Goal: Information Seeking & Learning: Learn about a topic

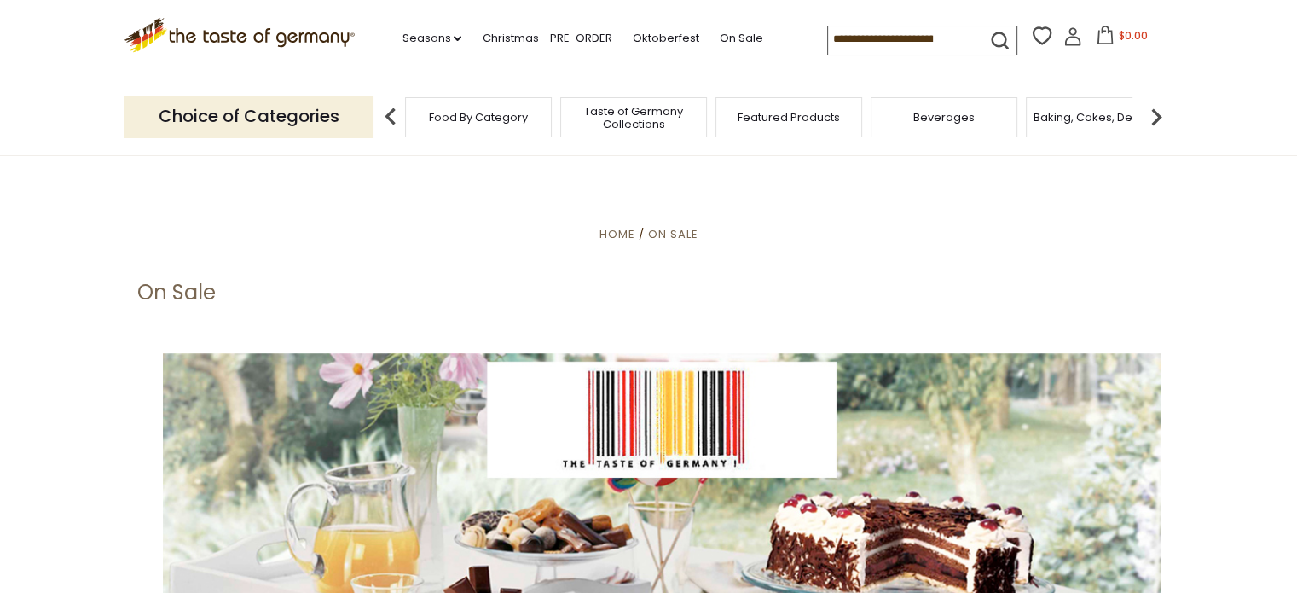
click at [852, 41] on input at bounding box center [900, 38] width 144 height 24
type input "*****"
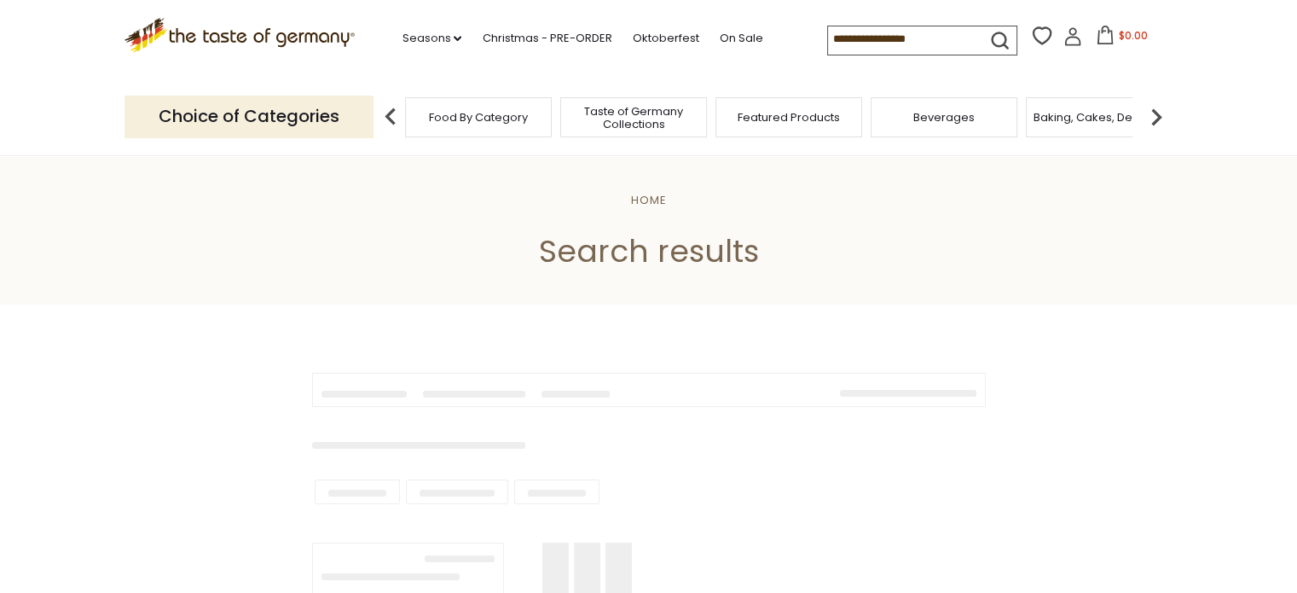
type input "*****"
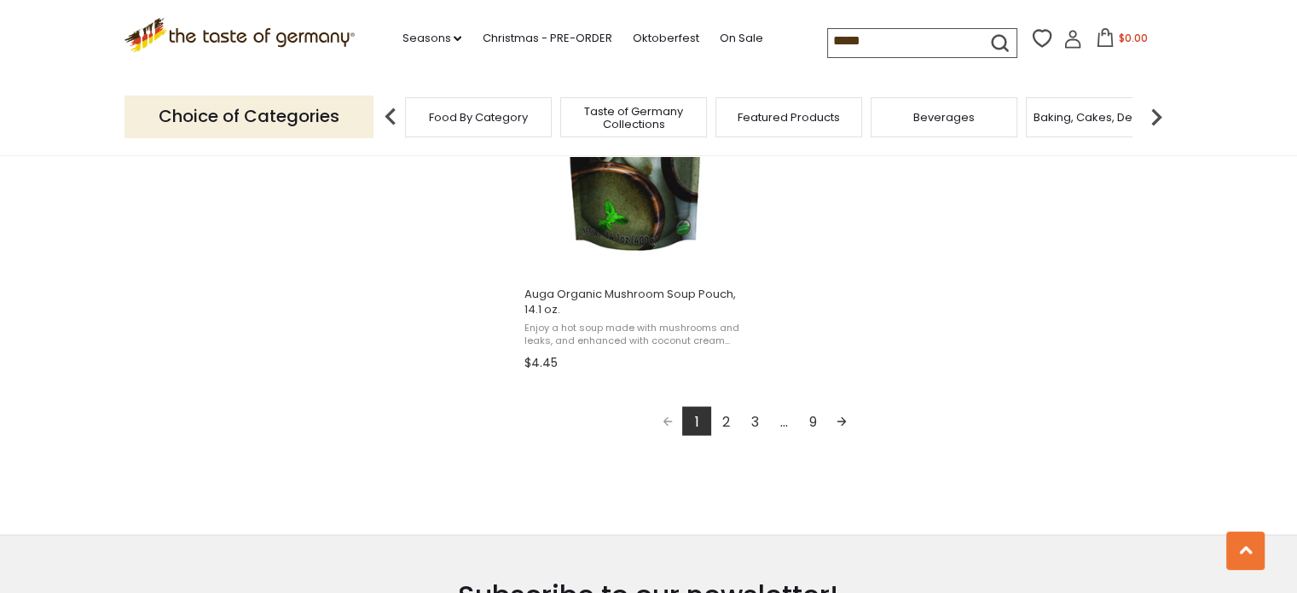
scroll to position [3070, 0]
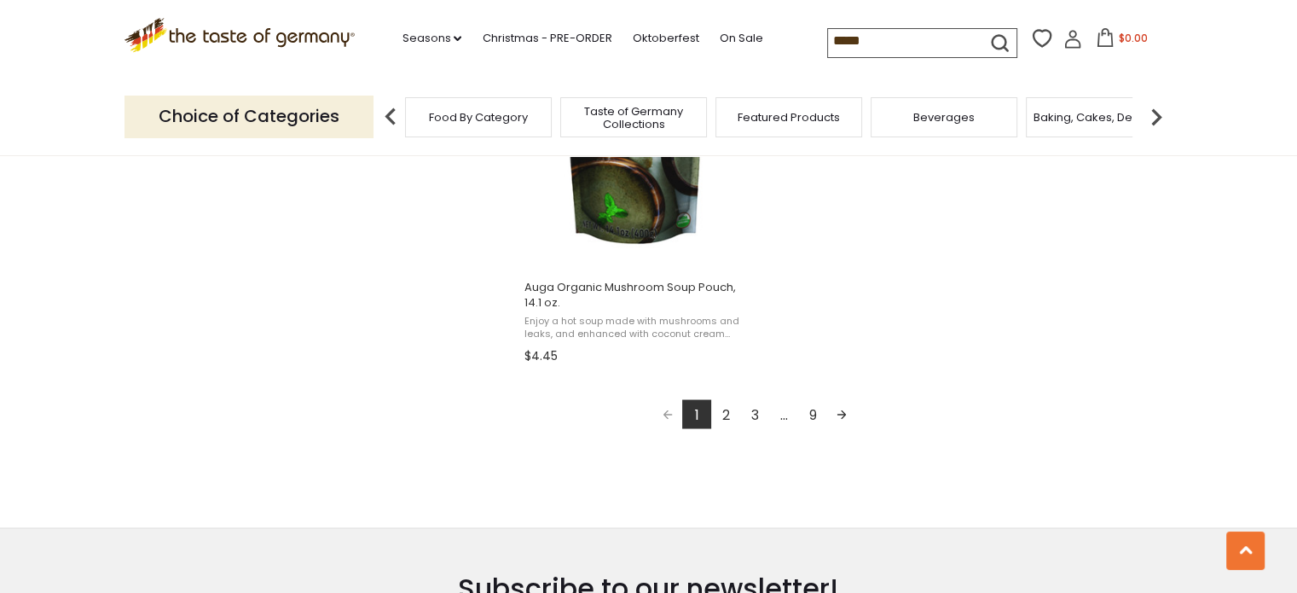
click at [726, 414] on link "2" at bounding box center [725, 413] width 29 height 29
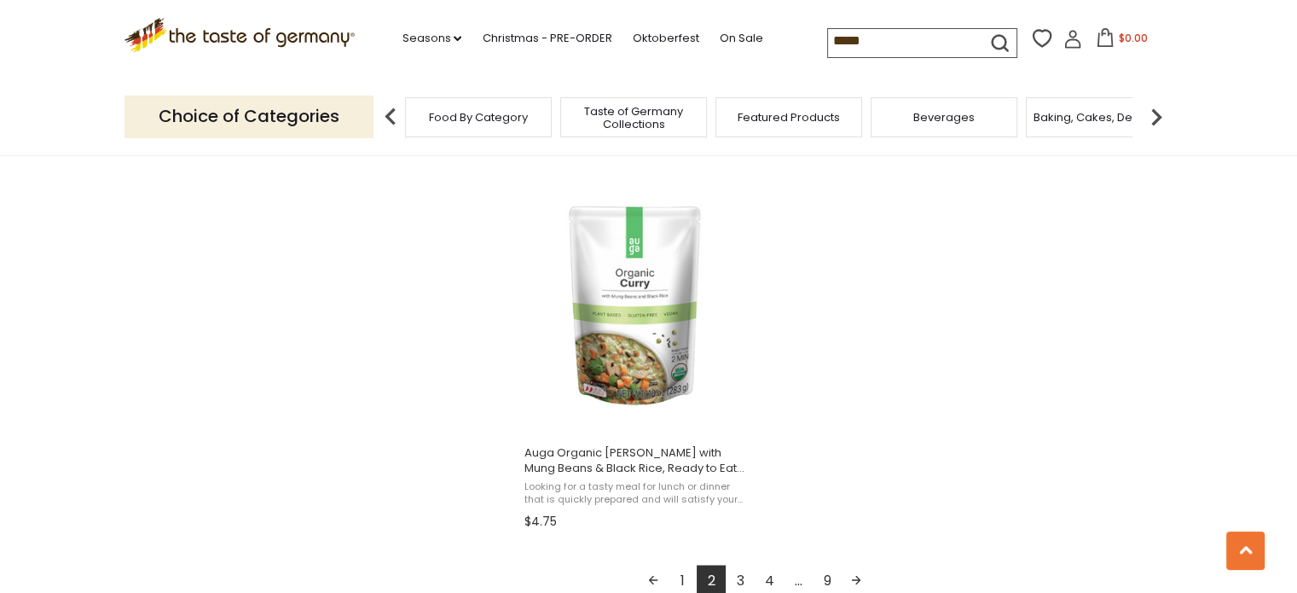
scroll to position [3012, 0]
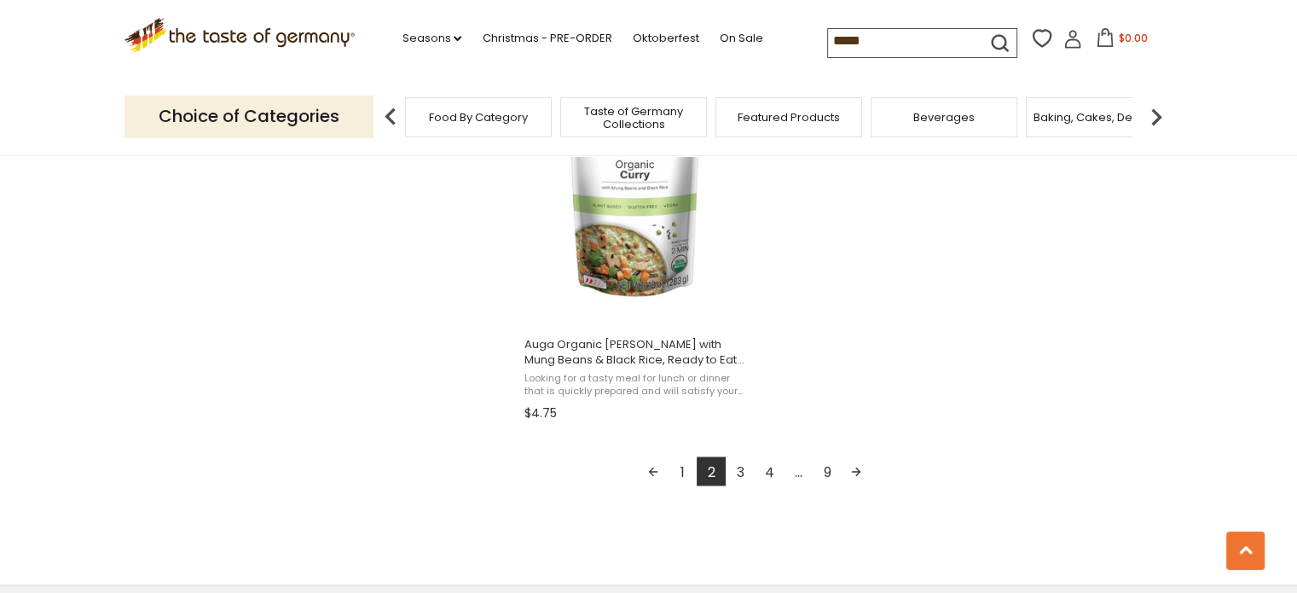
click at [740, 472] on link "3" at bounding box center [740, 470] width 29 height 29
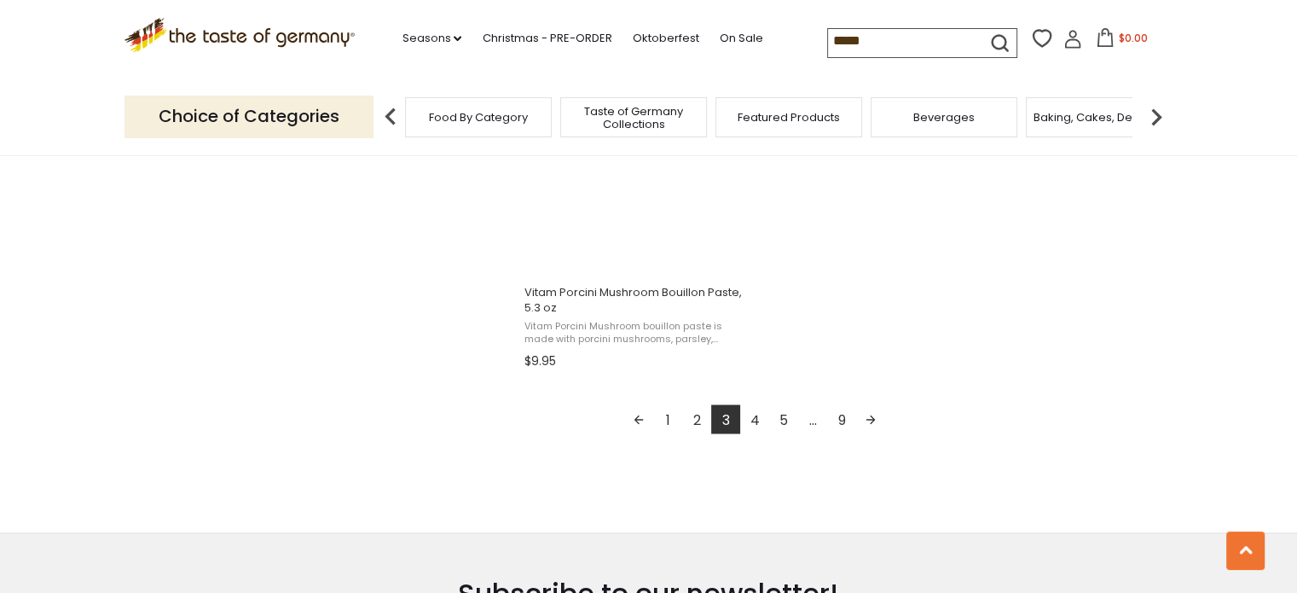
scroll to position [3126, 0]
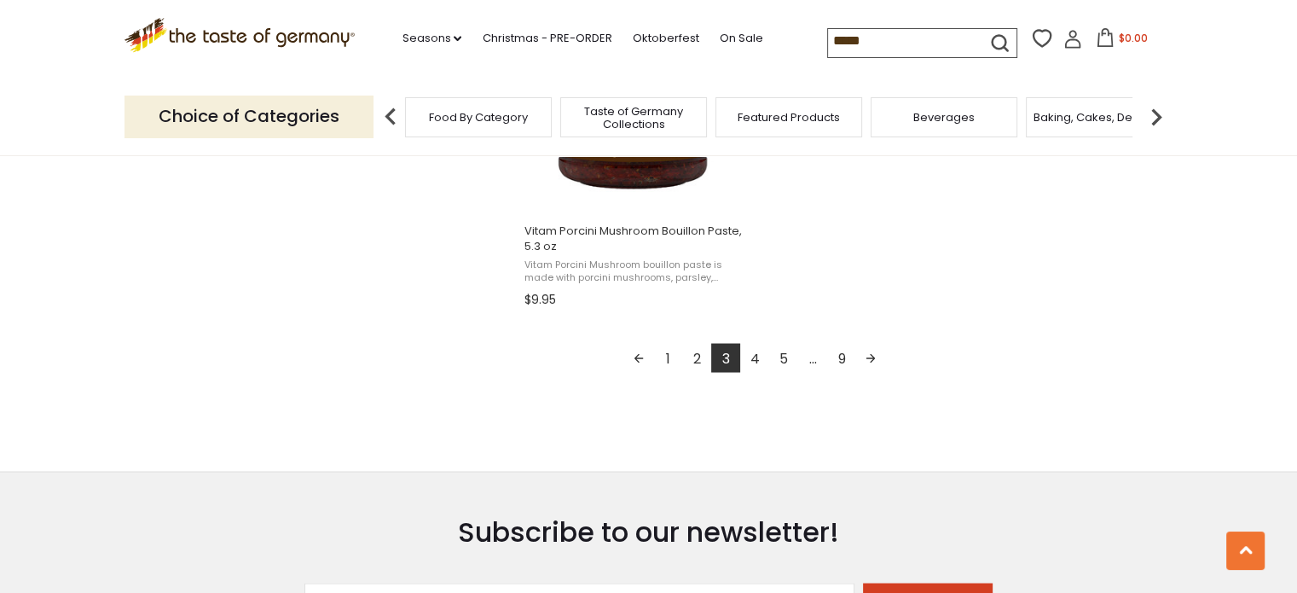
click at [753, 356] on link "4" at bounding box center [754, 357] width 29 height 29
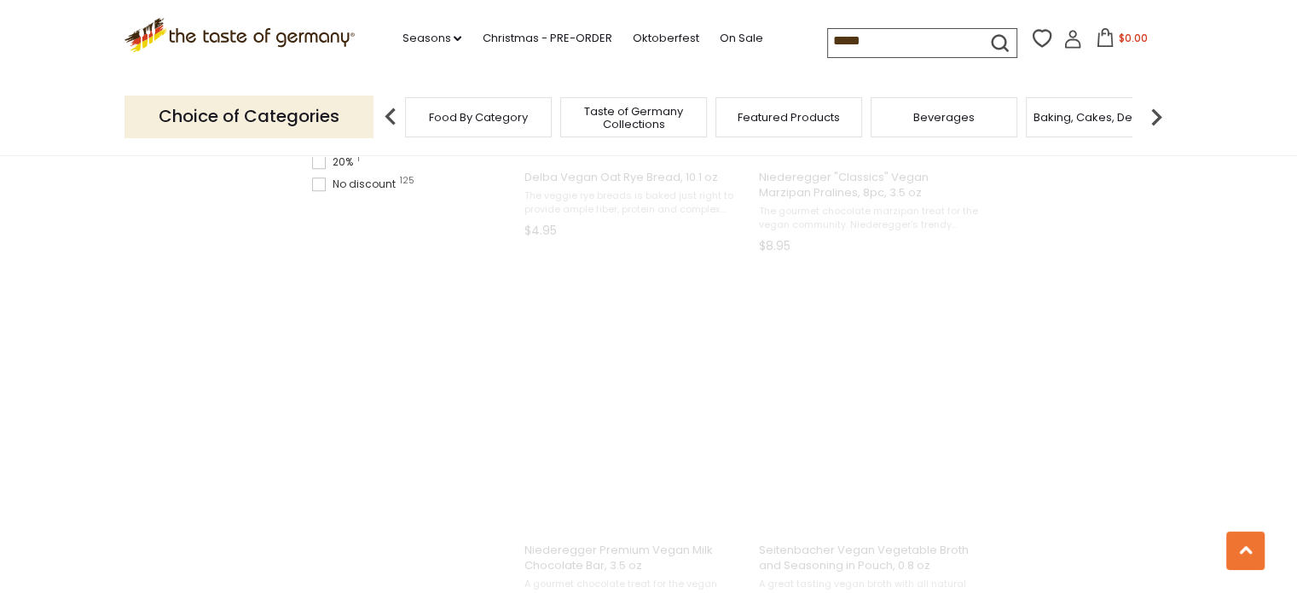
scroll to position [193, 0]
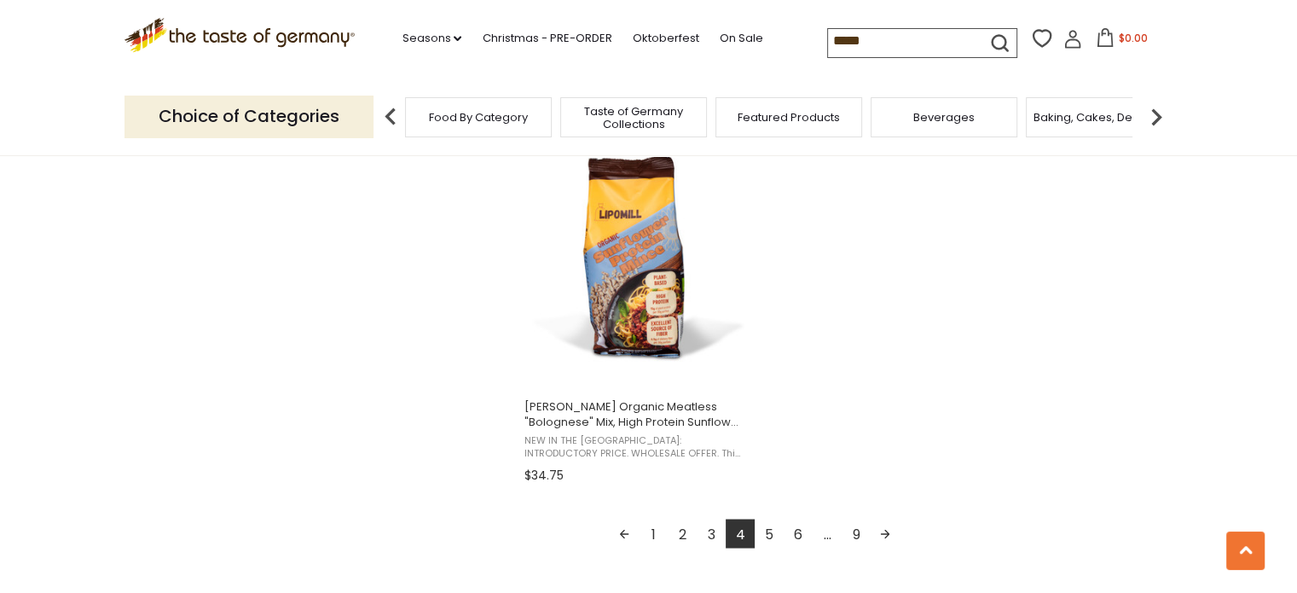
scroll to position [3012, 0]
